Goal: Check status: Check status

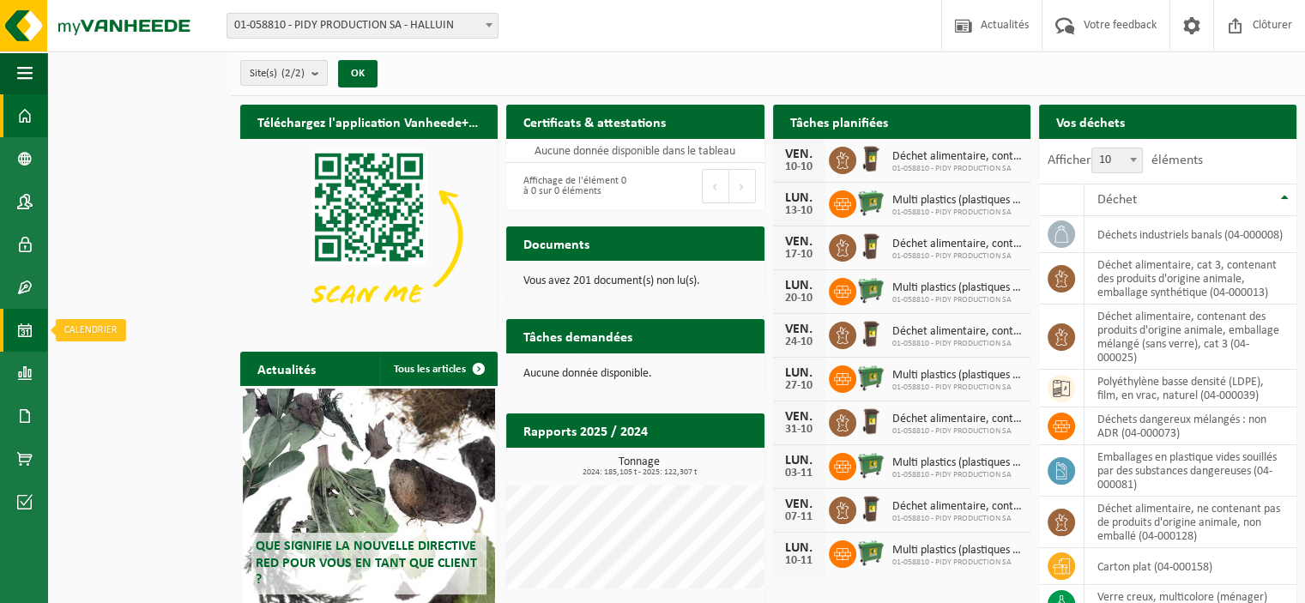
click at [24, 329] on span at bounding box center [24, 330] width 15 height 43
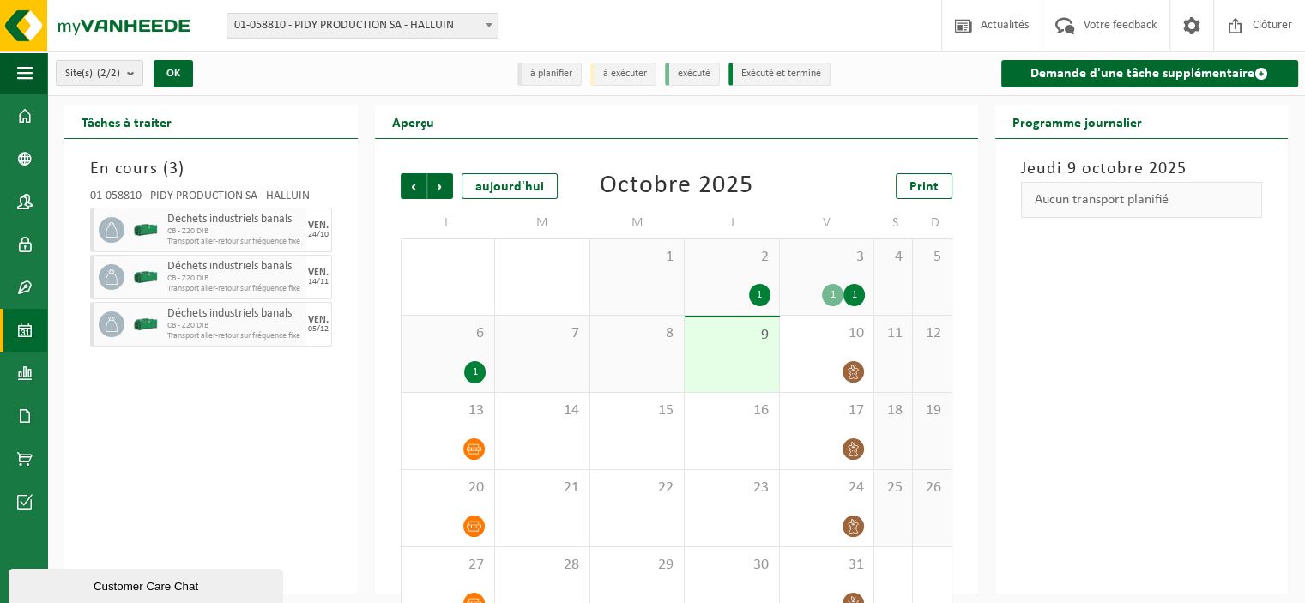
click at [827, 287] on div "1" at bounding box center [832, 295] width 21 height 22
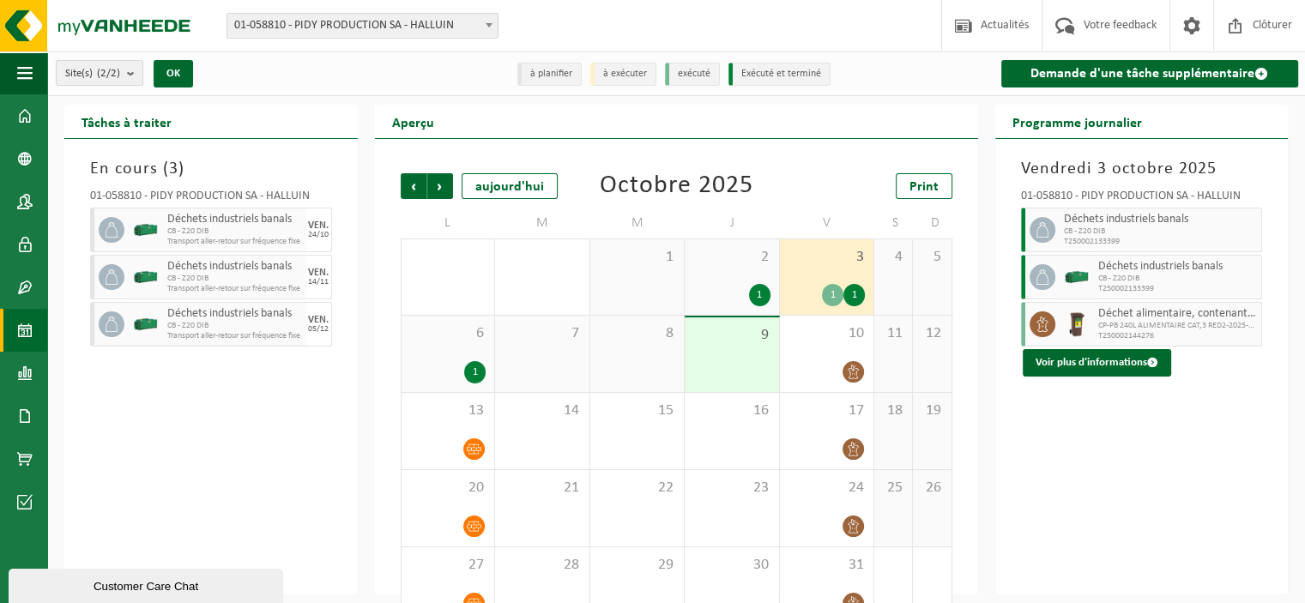
scroll to position [38, 0]
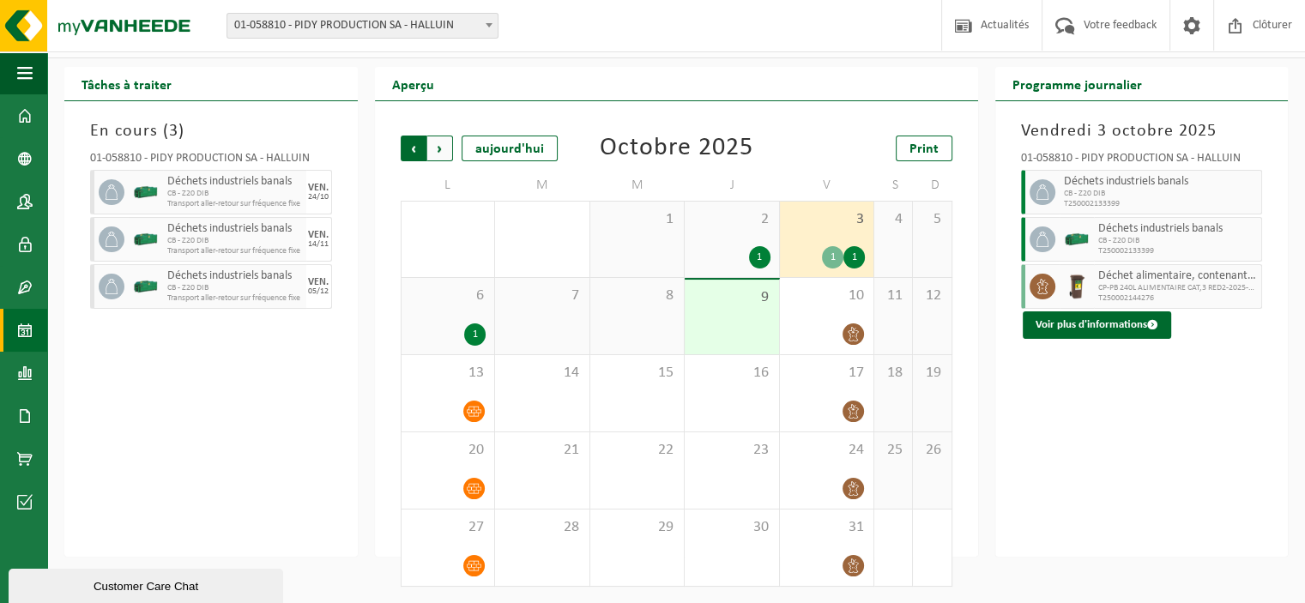
click at [439, 148] on span "Suivant" at bounding box center [440, 149] width 26 height 26
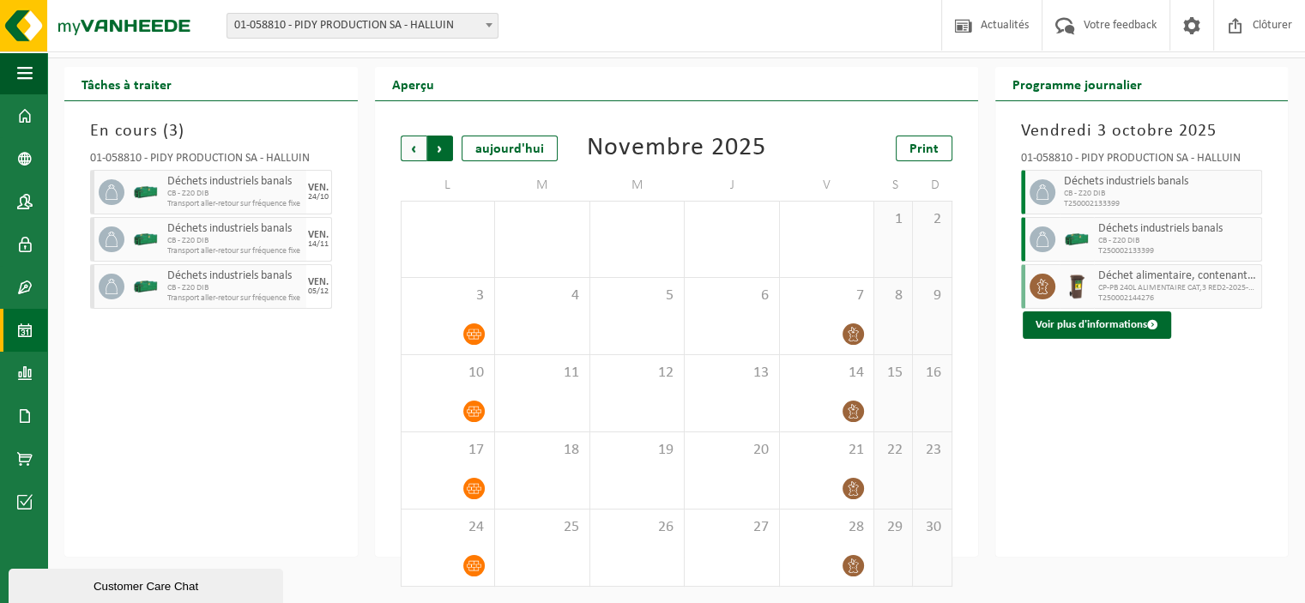
click at [415, 153] on span "Précédent" at bounding box center [414, 149] width 26 height 26
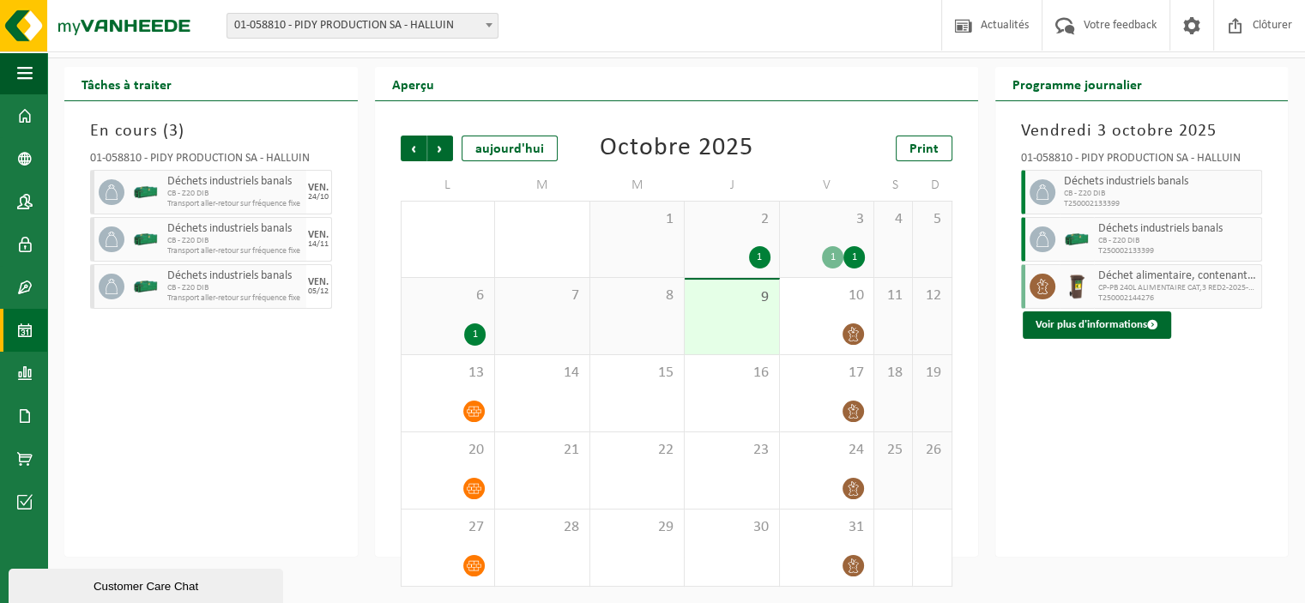
click at [415, 153] on span "Précédent" at bounding box center [414, 149] width 26 height 26
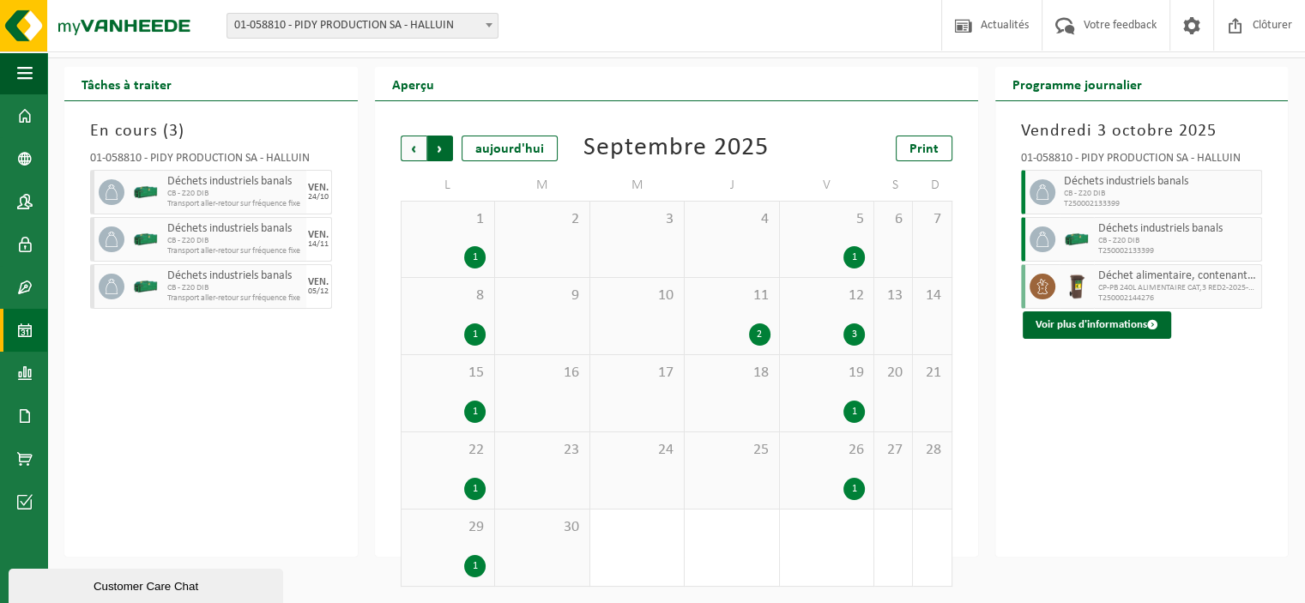
click at [405, 148] on span "Précédent" at bounding box center [414, 149] width 26 height 26
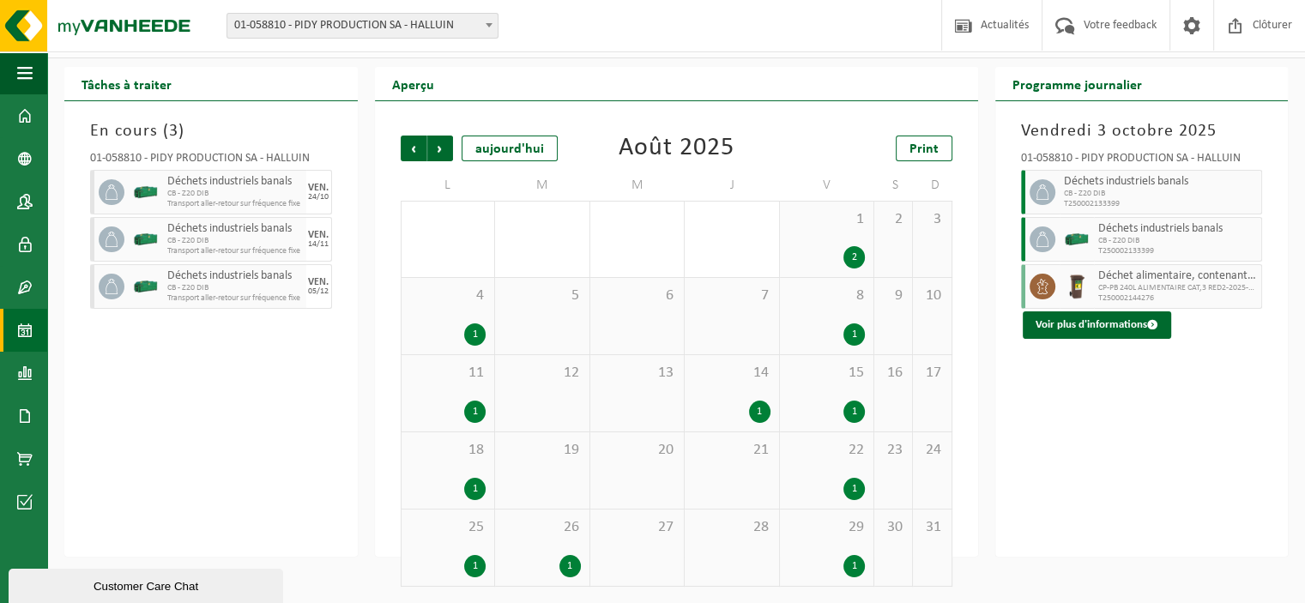
click at [858, 254] on div "2" at bounding box center [853, 257] width 21 height 22
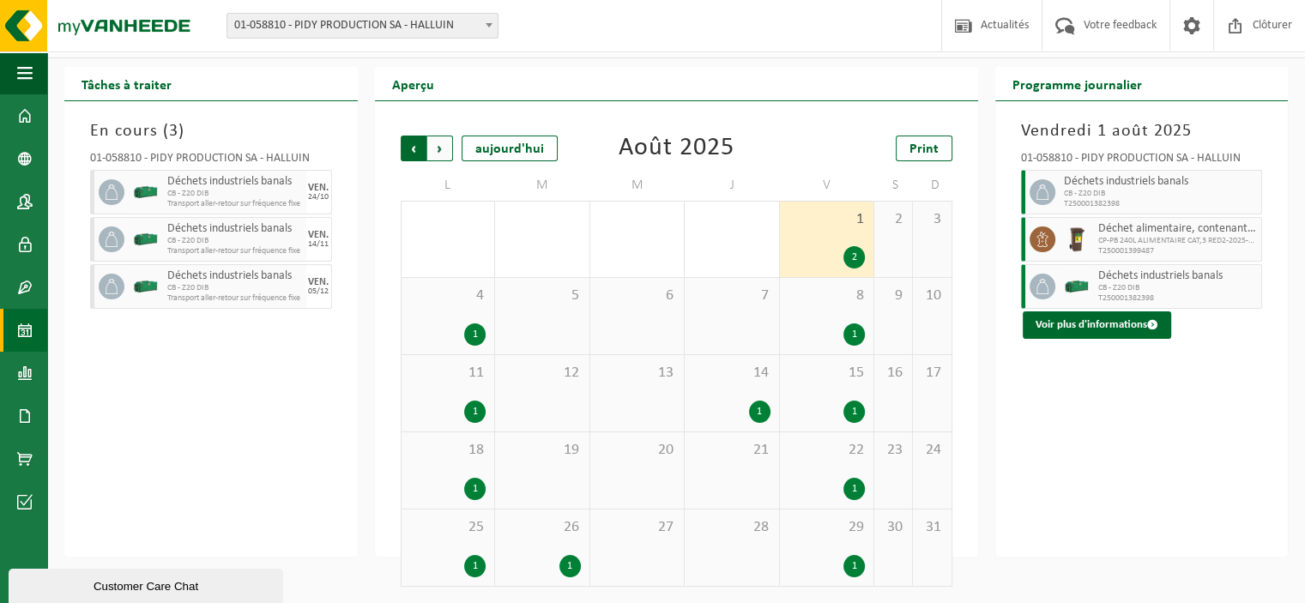
click at [450, 150] on span "Suivant" at bounding box center [440, 149] width 26 height 26
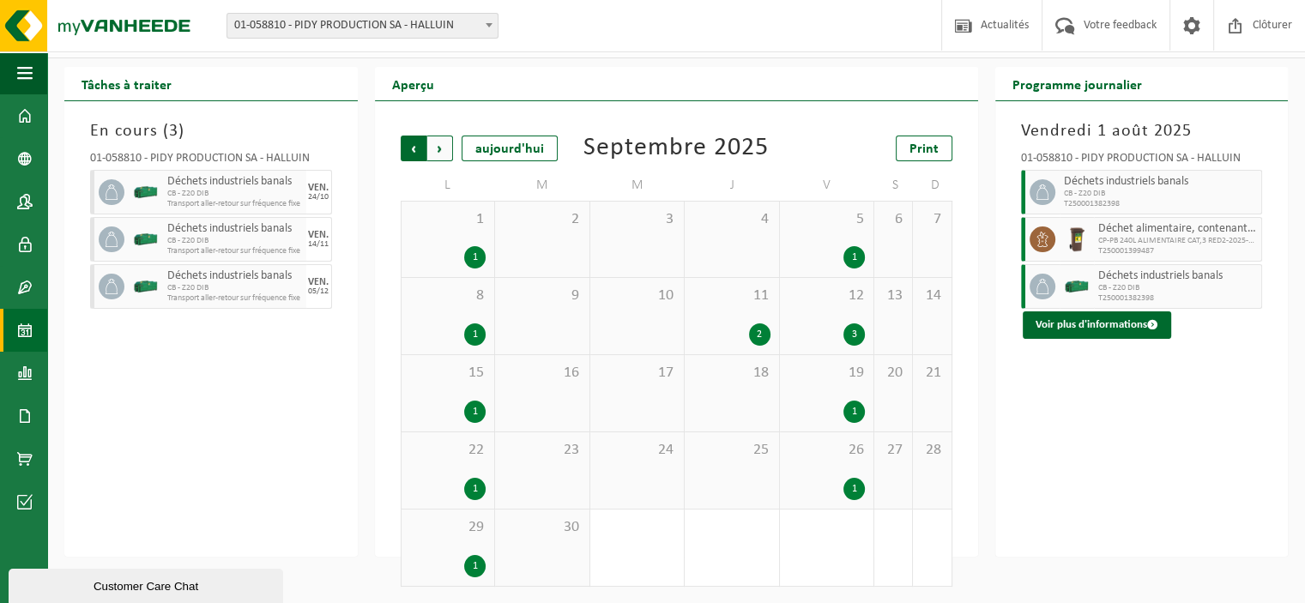
click at [447, 149] on span "Suivant" at bounding box center [440, 149] width 26 height 26
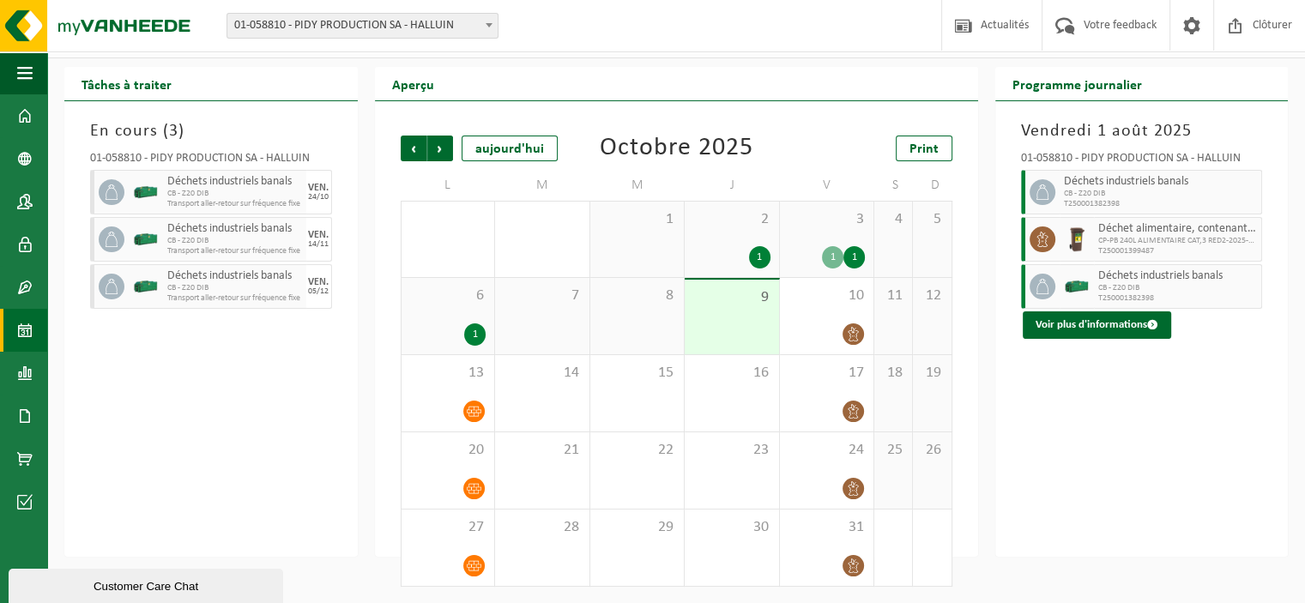
click at [857, 259] on div "1" at bounding box center [853, 257] width 21 height 22
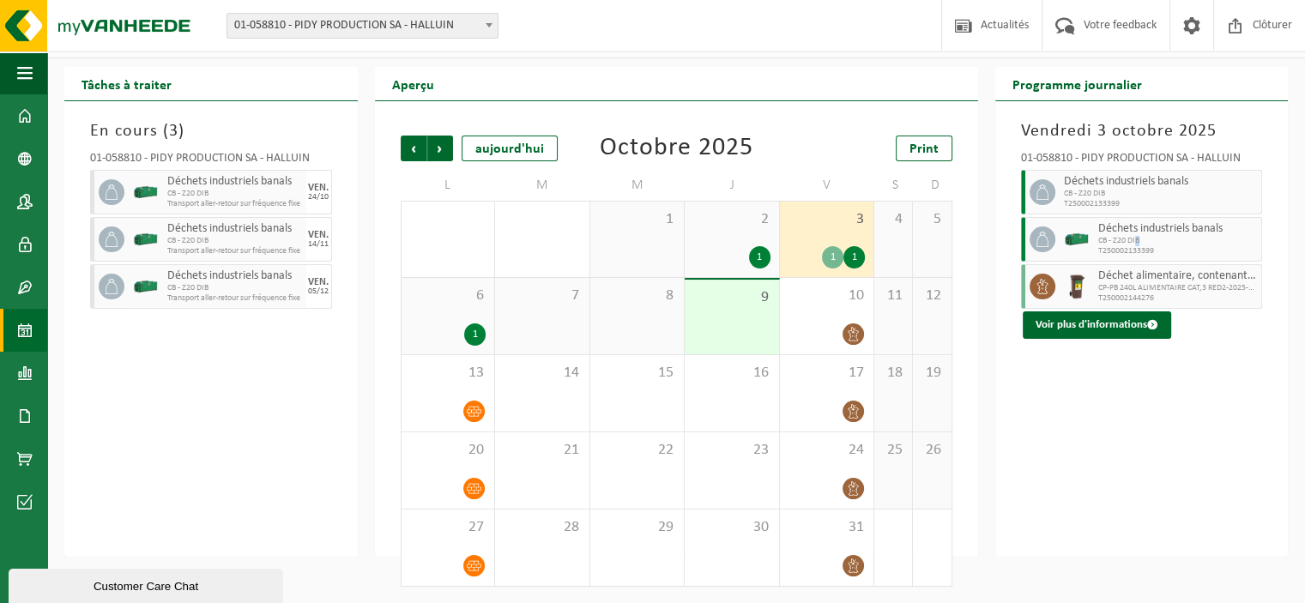
click at [1136, 244] on span "CB - Z20 DIB" at bounding box center [1178, 241] width 160 height 10
click at [1044, 243] on icon at bounding box center [1042, 239] width 15 height 15
click at [1044, 241] on icon at bounding box center [1042, 239] width 15 height 15
click at [1105, 236] on span "CB - Z20 DIB" at bounding box center [1178, 241] width 160 height 10
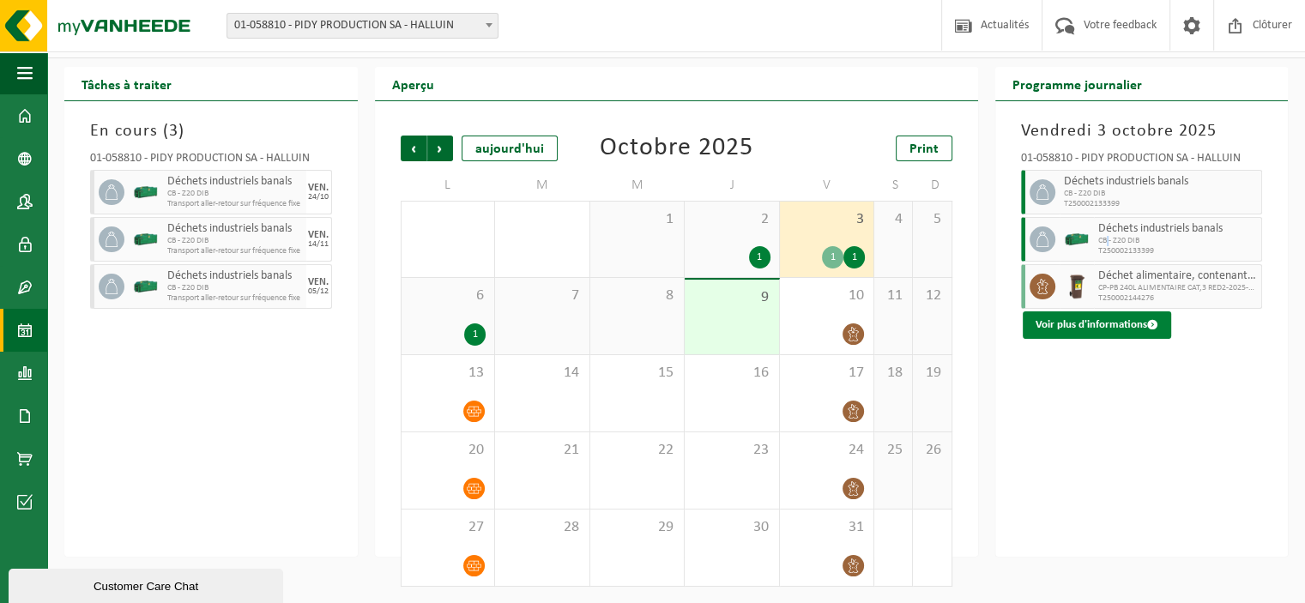
click at [1115, 322] on button "Voir plus d'informations" at bounding box center [1097, 324] width 148 height 27
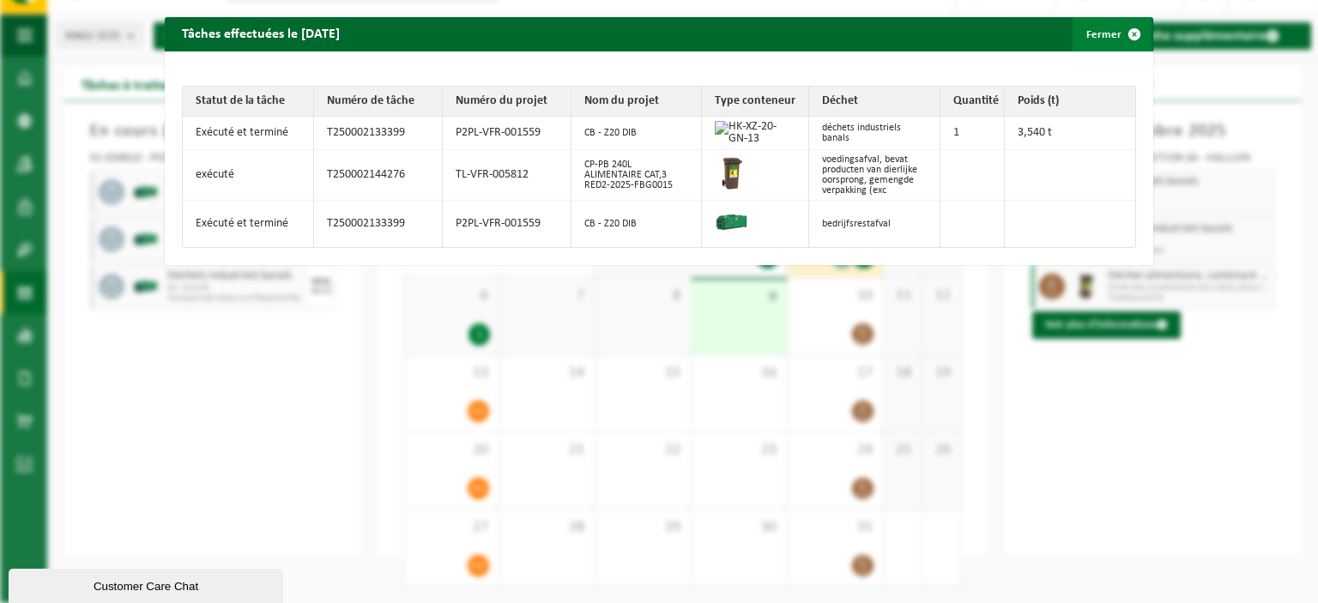
click at [1121, 35] on span "button" at bounding box center [1134, 34] width 34 height 34
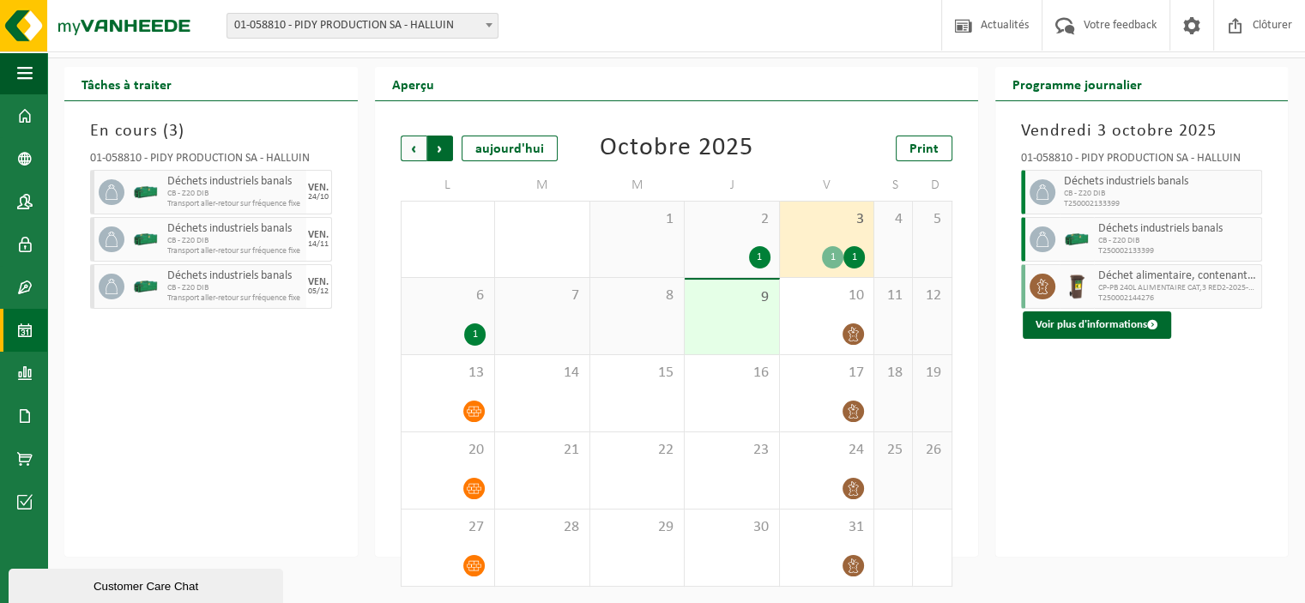
click at [422, 150] on span "Précédent" at bounding box center [414, 149] width 26 height 26
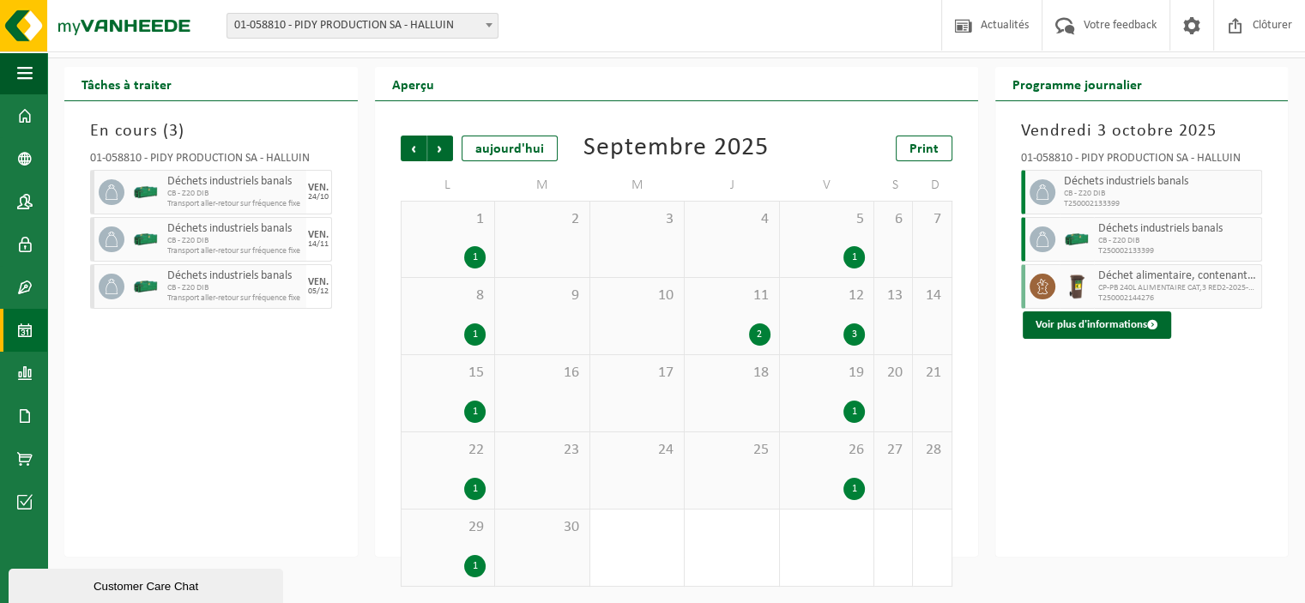
click at [790, 314] on div "12 3" at bounding box center [827, 316] width 94 height 76
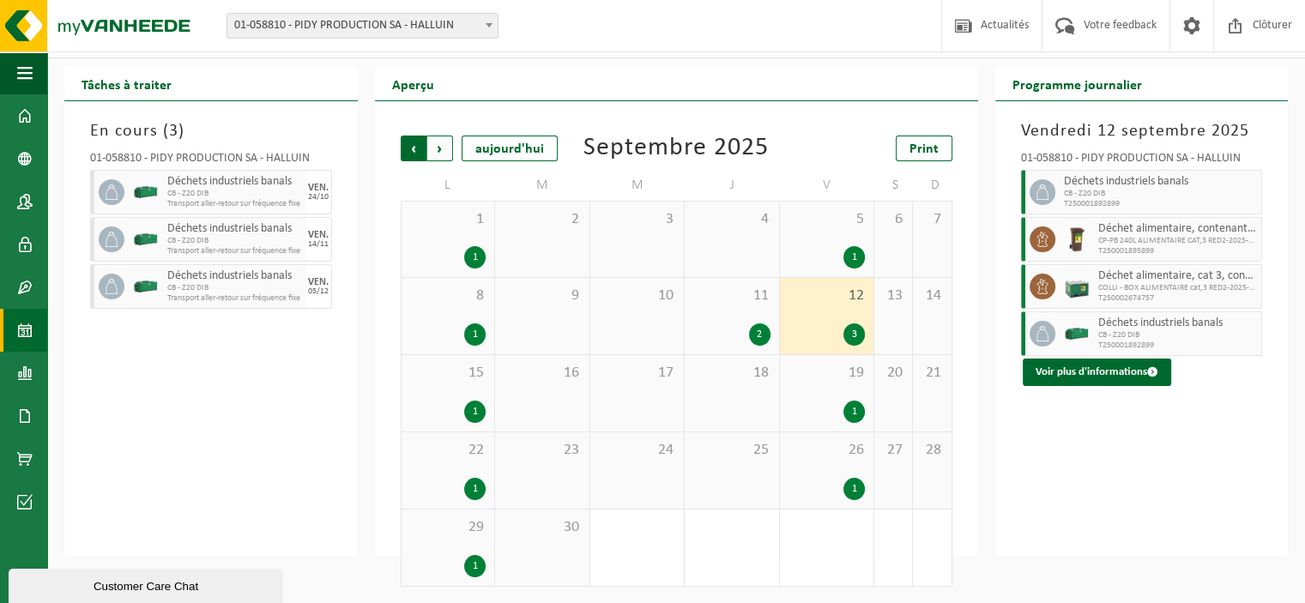
click at [432, 150] on span "Suivant" at bounding box center [440, 149] width 26 height 26
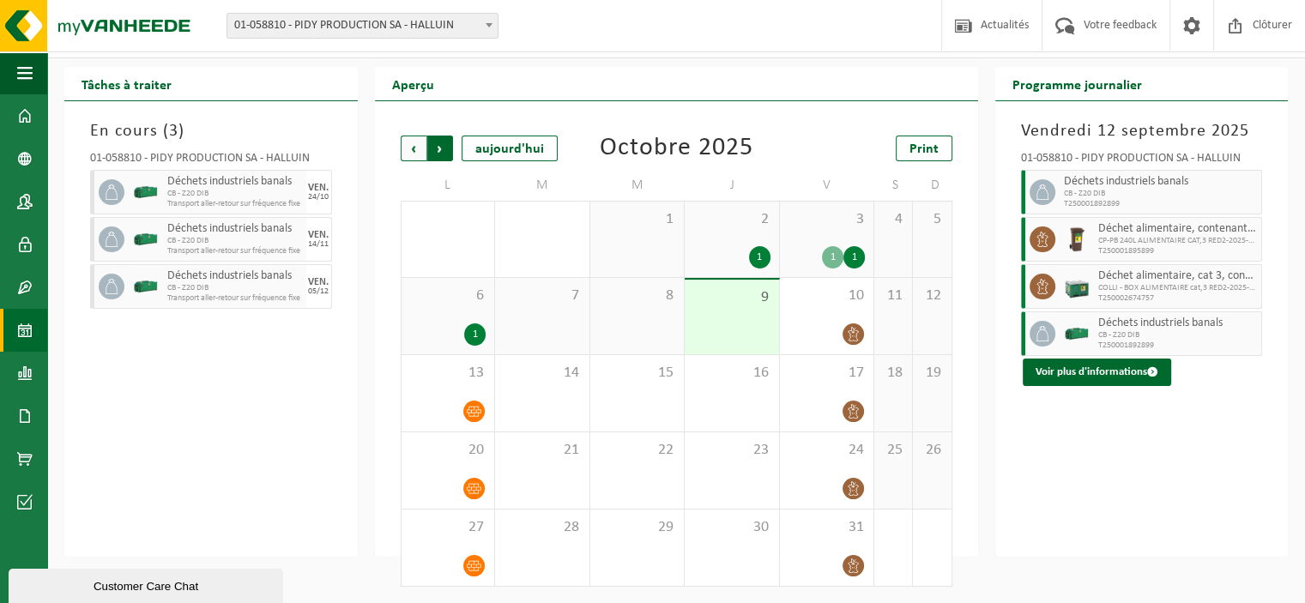
click at [406, 157] on span "Précédent" at bounding box center [414, 149] width 26 height 26
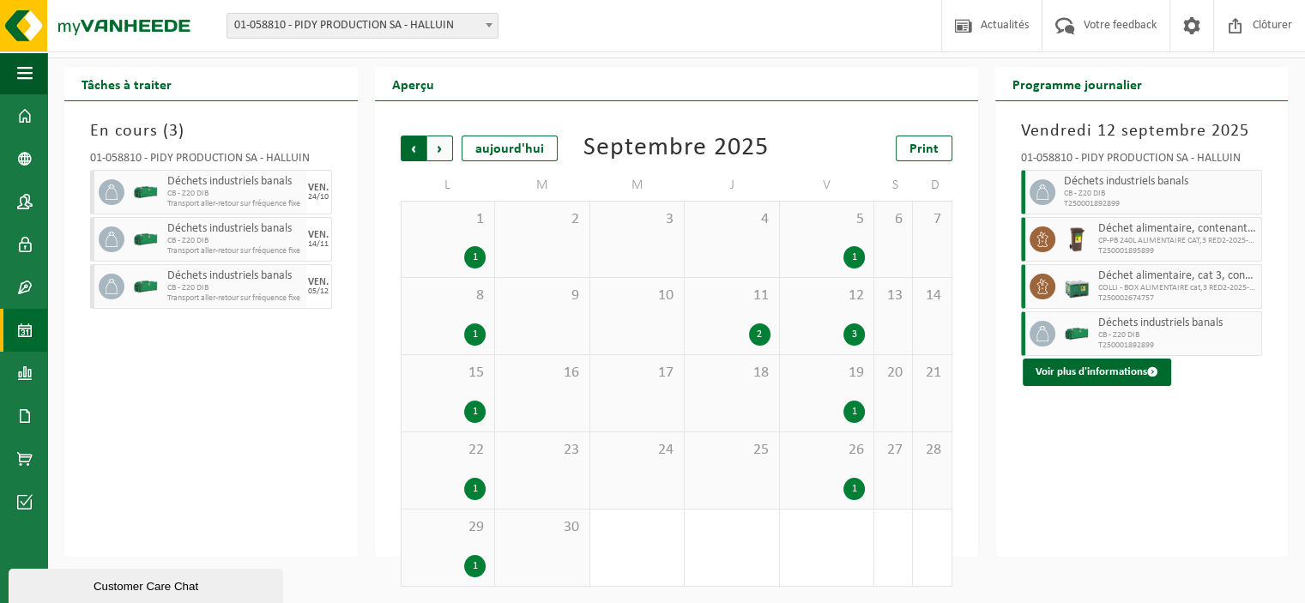
click at [443, 155] on span "Suivant" at bounding box center [440, 149] width 26 height 26
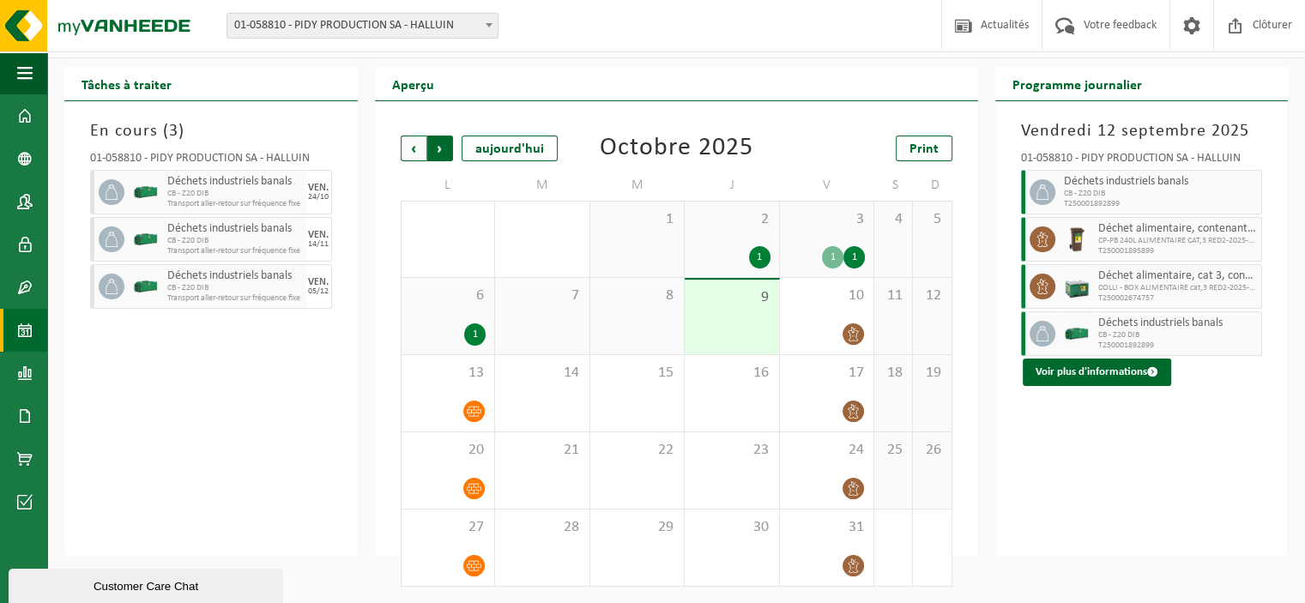
click at [407, 147] on span "Précédent" at bounding box center [414, 149] width 26 height 26
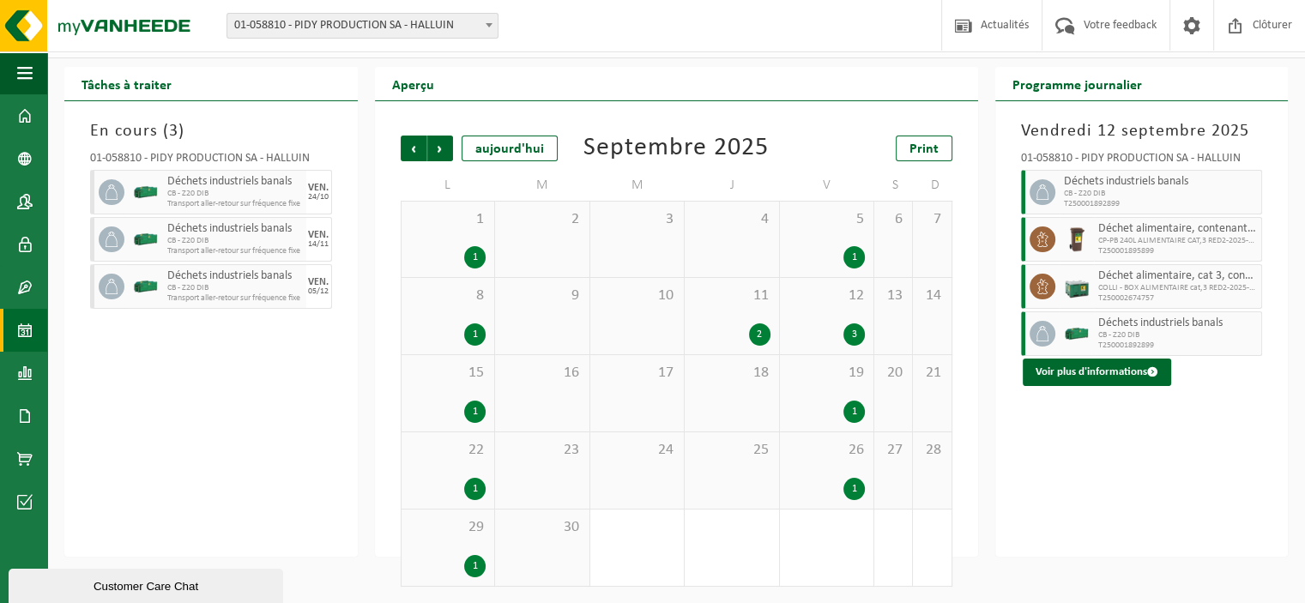
click at [801, 315] on div "12 3" at bounding box center [827, 316] width 94 height 76
click at [1103, 330] on span "CB - Z20 DIB" at bounding box center [1178, 335] width 160 height 10
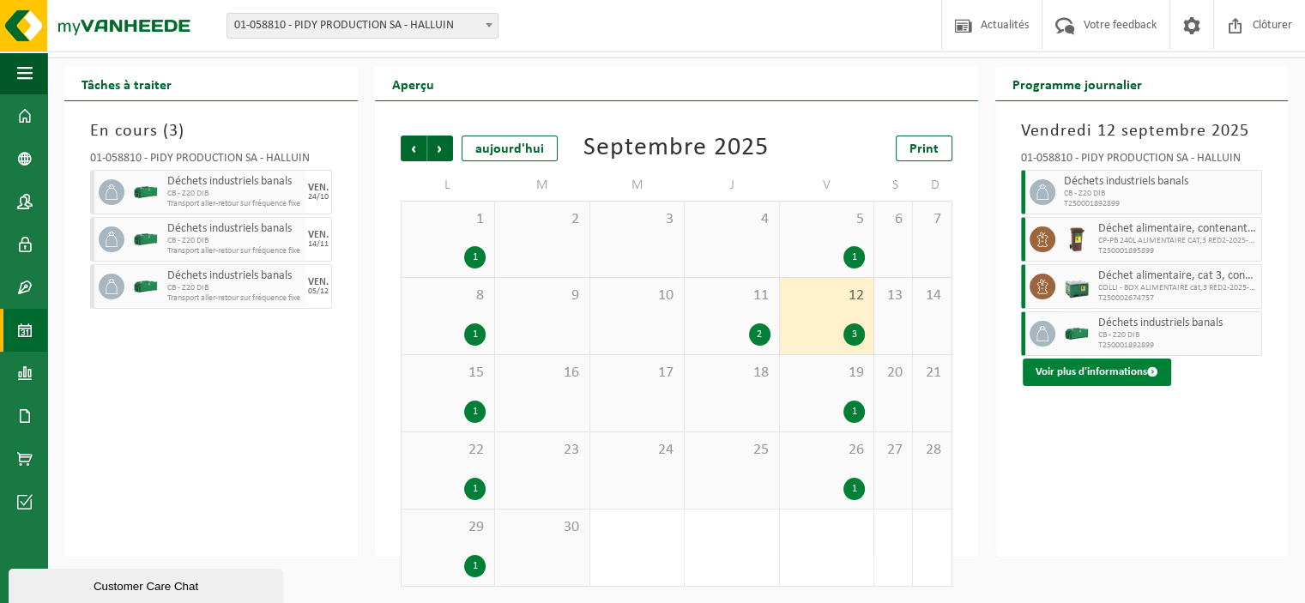
click at [1109, 366] on button "Voir plus d'informations" at bounding box center [1097, 372] width 148 height 27
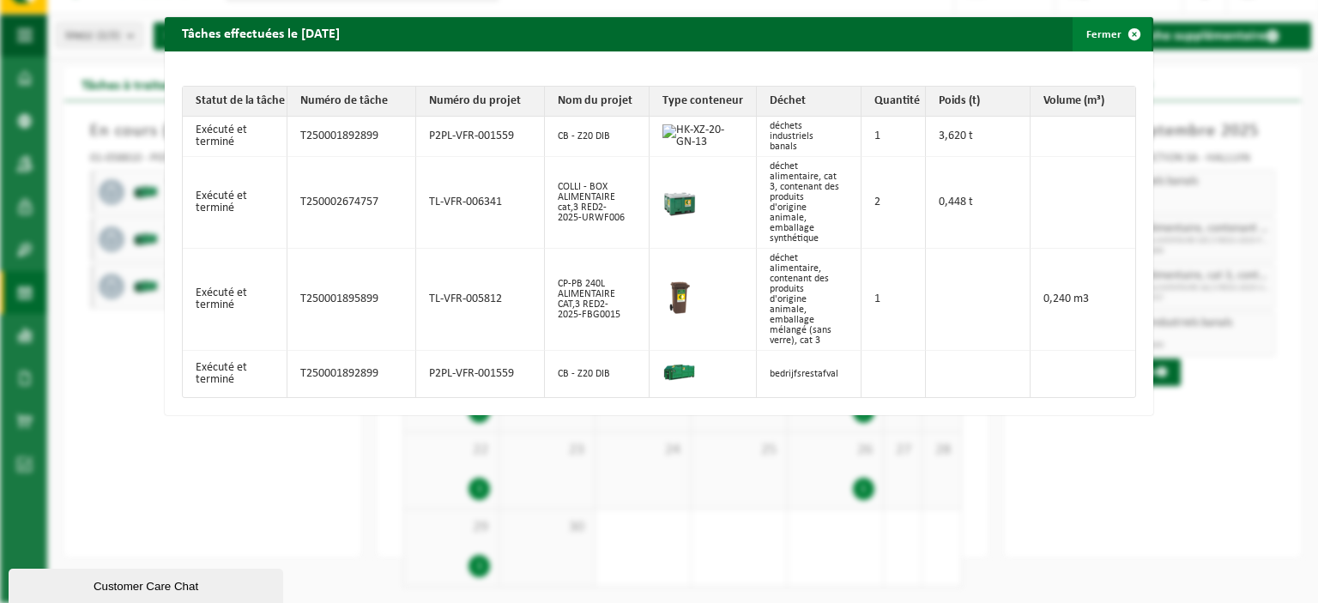
click at [1122, 29] on span "button" at bounding box center [1134, 34] width 34 height 34
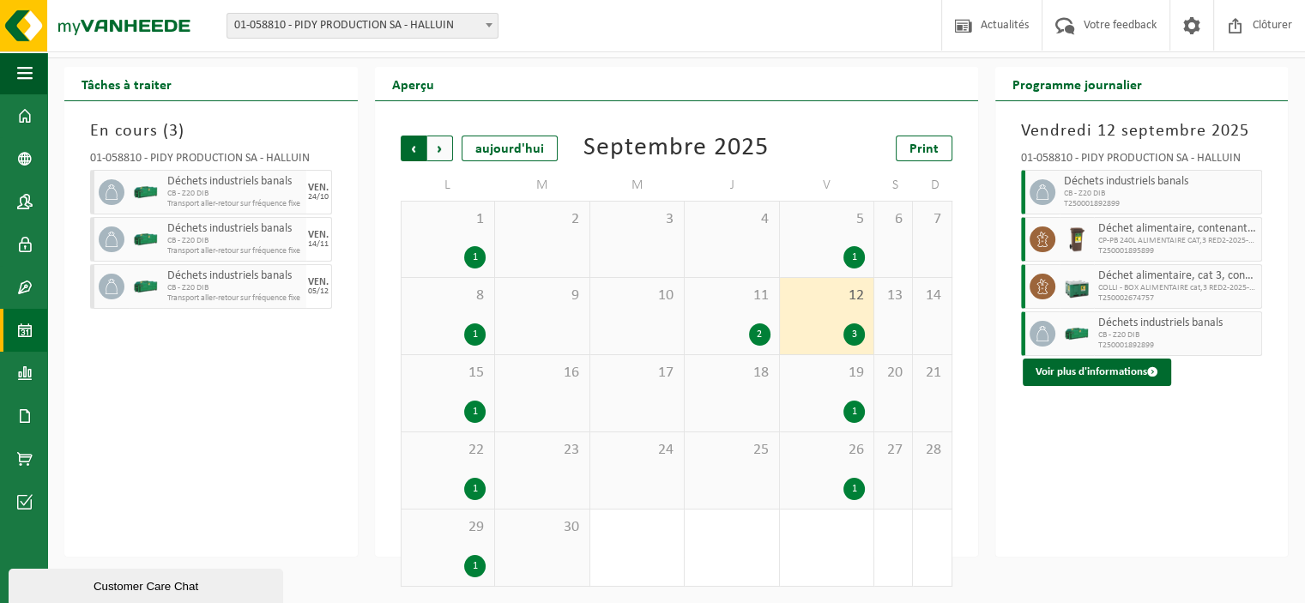
click at [450, 150] on span "Suivant" at bounding box center [440, 149] width 26 height 26
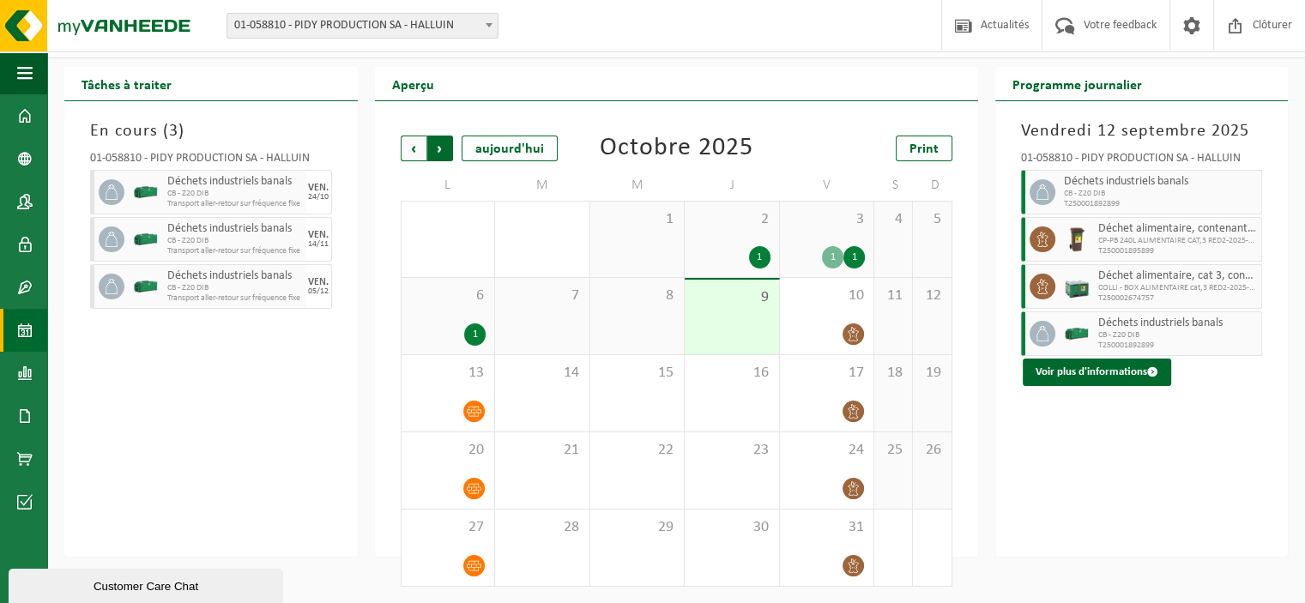
click at [415, 146] on span "Précédent" at bounding box center [414, 149] width 26 height 26
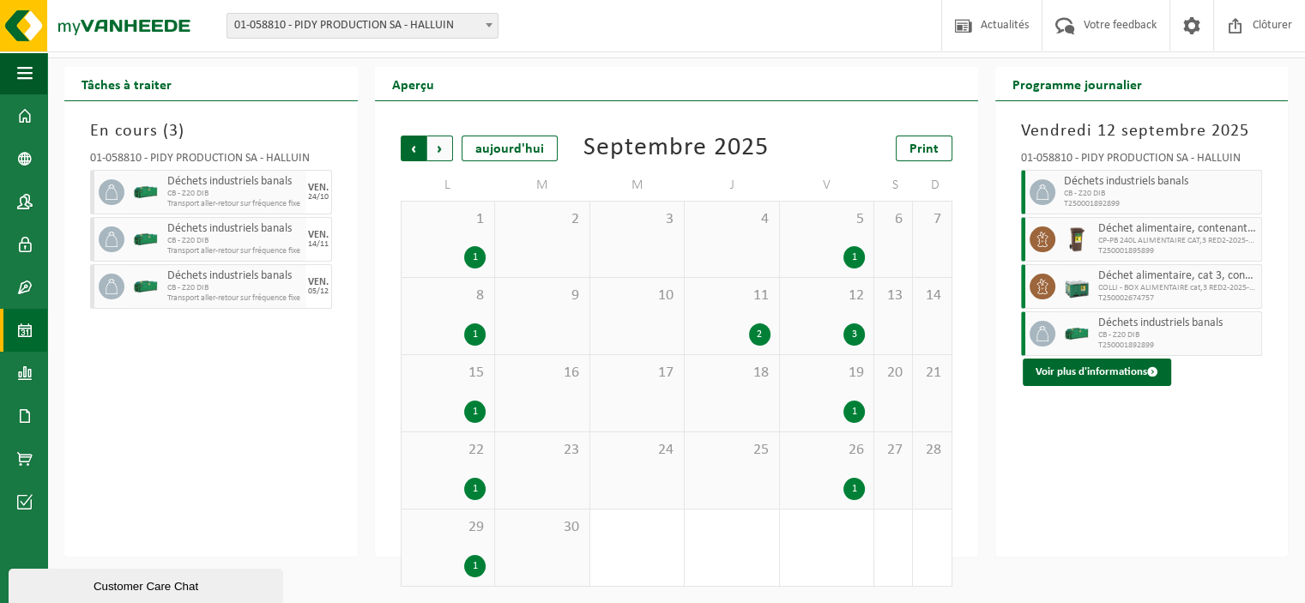
click at [433, 154] on span "Suivant" at bounding box center [440, 149] width 26 height 26
